Goal: Task Accomplishment & Management: Complete application form

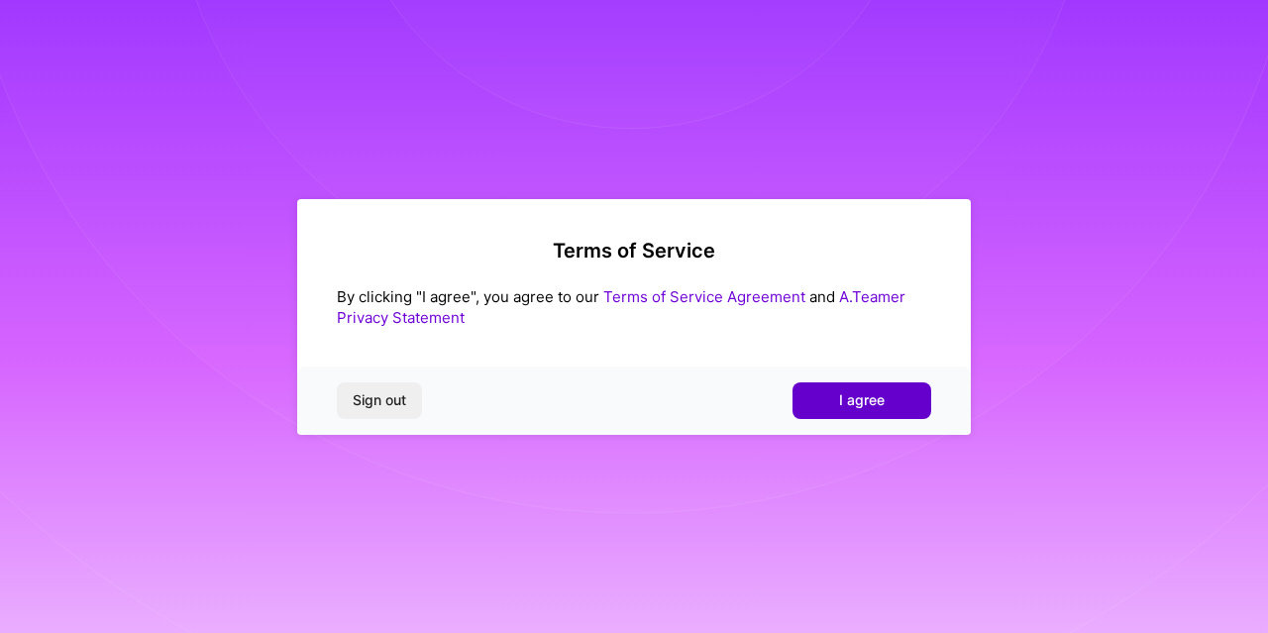
click at [874, 397] on span "I agree" at bounding box center [862, 400] width 46 height 20
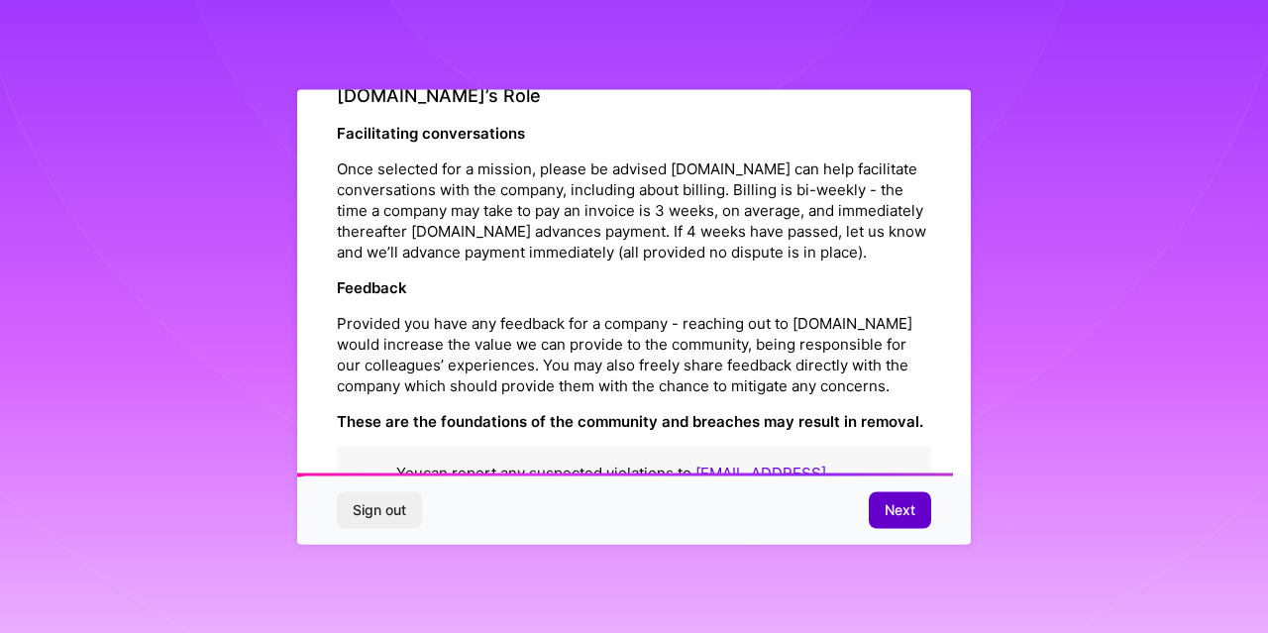
click at [902, 502] on span "Next" at bounding box center [900, 510] width 31 height 20
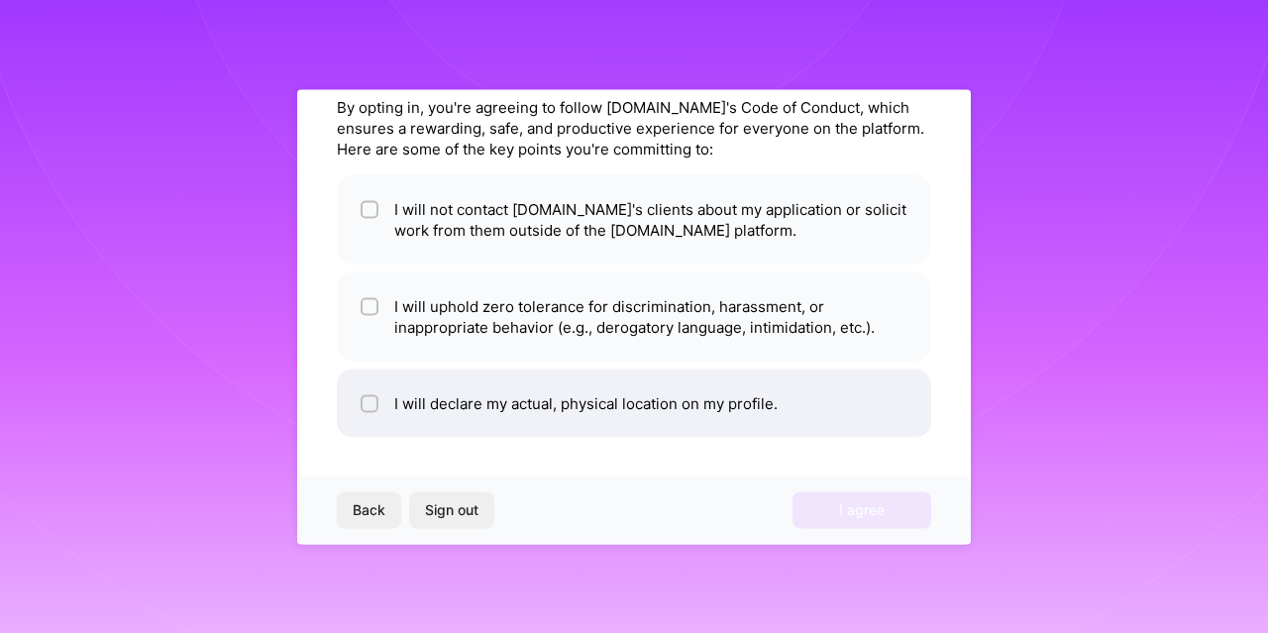
scroll to position [79, 0]
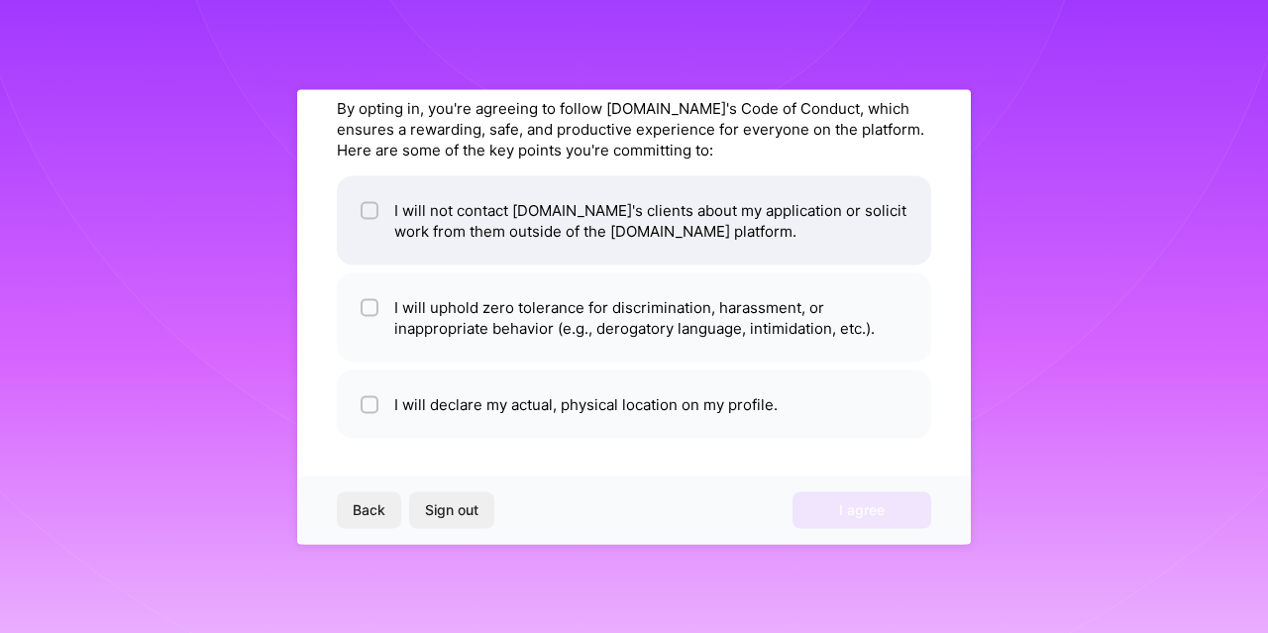
click at [367, 205] on input "checkbox" at bounding box center [372, 211] width 14 height 14
checkbox input "true"
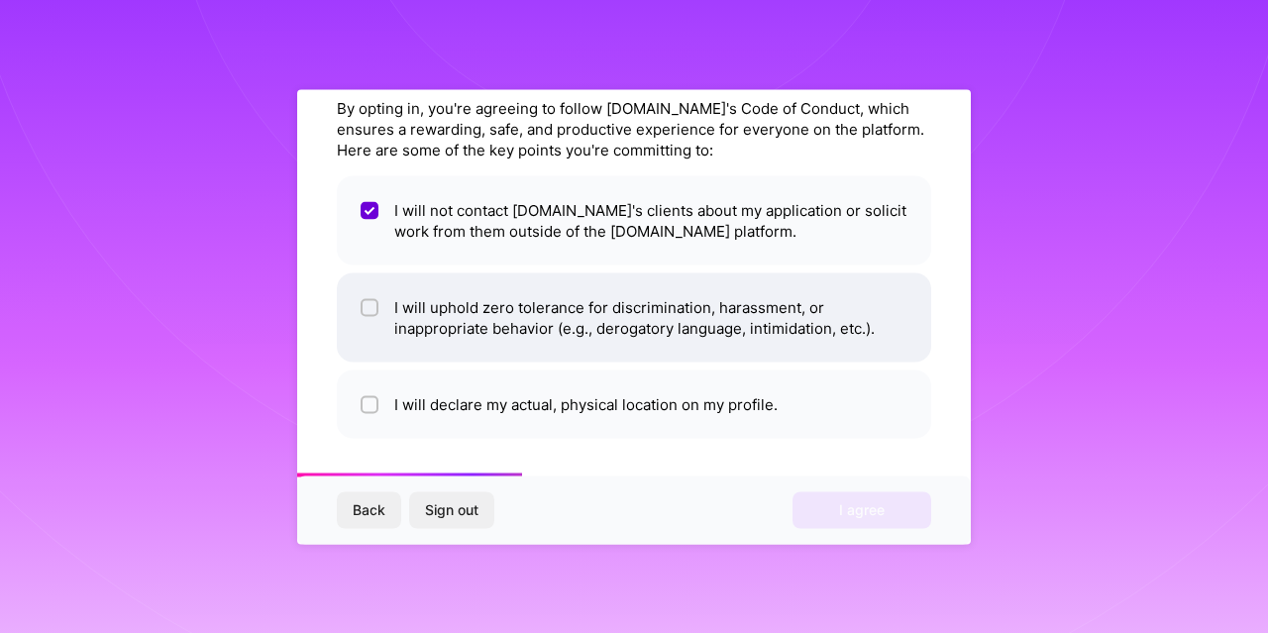
click at [376, 306] on input "checkbox" at bounding box center [372, 308] width 14 height 14
checkbox input "true"
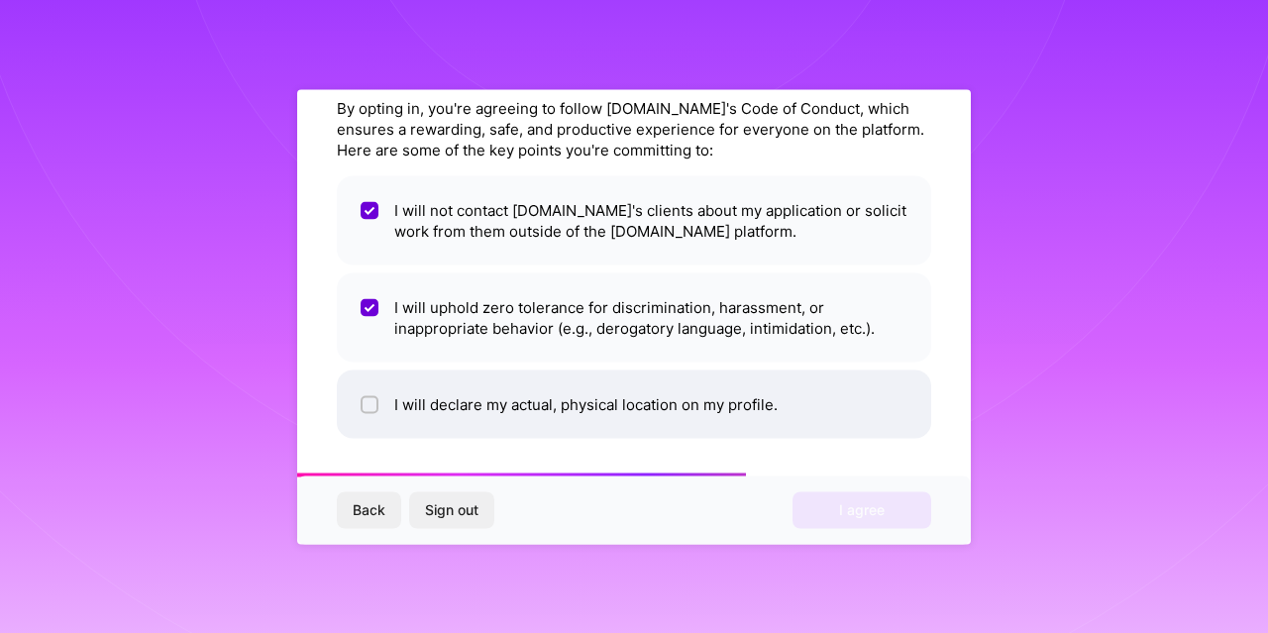
click at [370, 403] on input "checkbox" at bounding box center [372, 405] width 14 height 14
checkbox input "true"
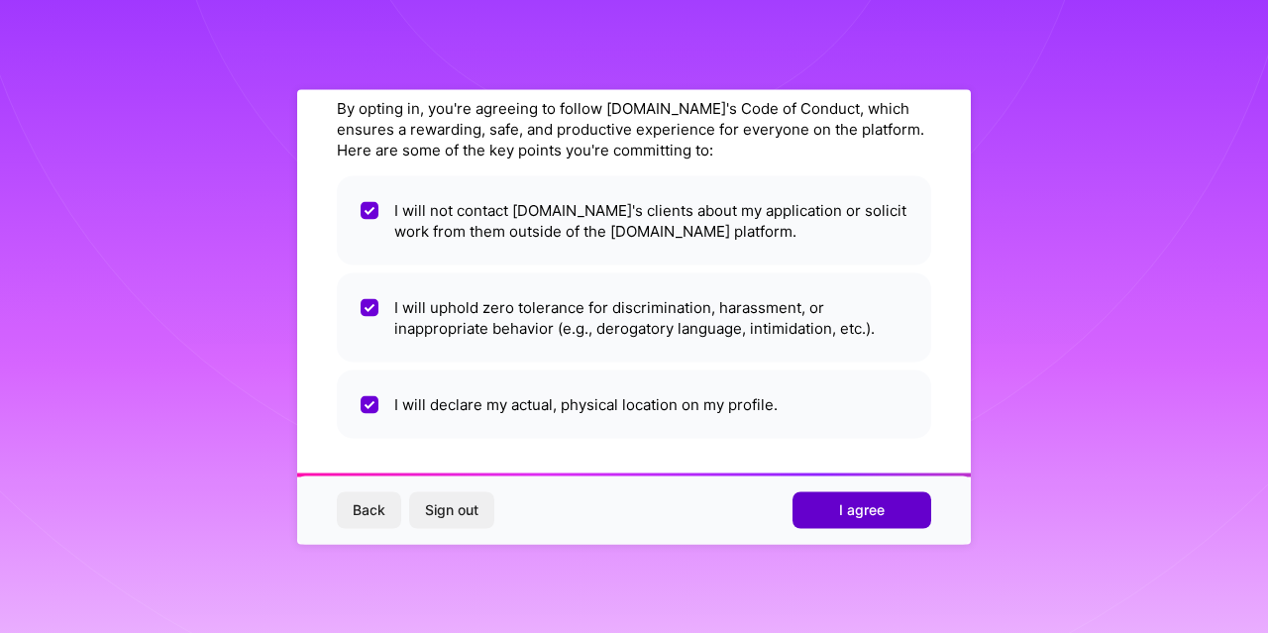
click at [867, 501] on span "I agree" at bounding box center [862, 510] width 46 height 20
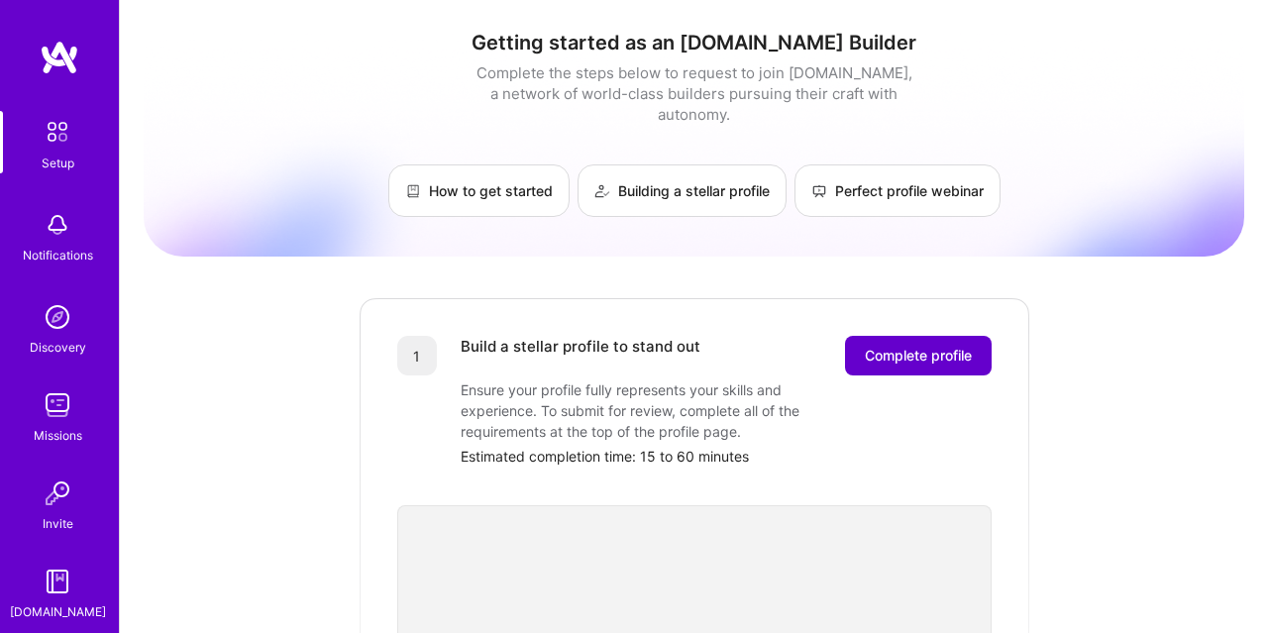
click at [915, 346] on span "Complete profile" at bounding box center [918, 356] width 107 height 20
